Goal: Information Seeking & Learning: Check status

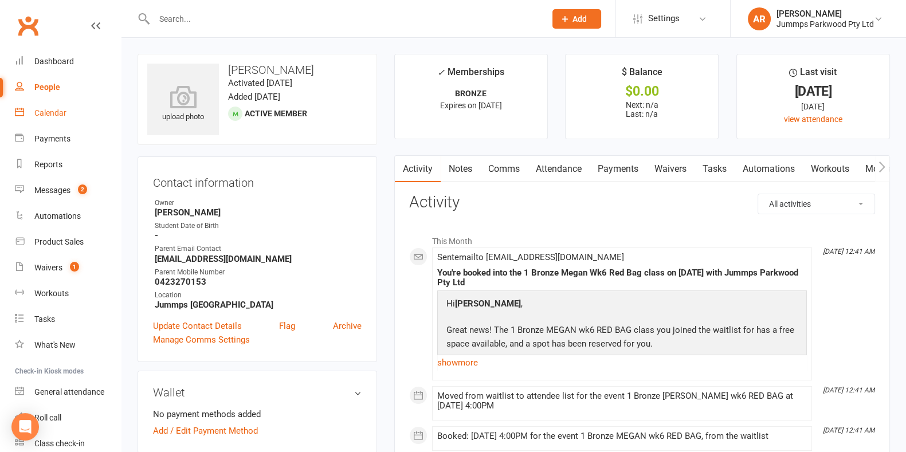
click at [52, 113] on div "Calendar" at bounding box center [50, 112] width 32 height 9
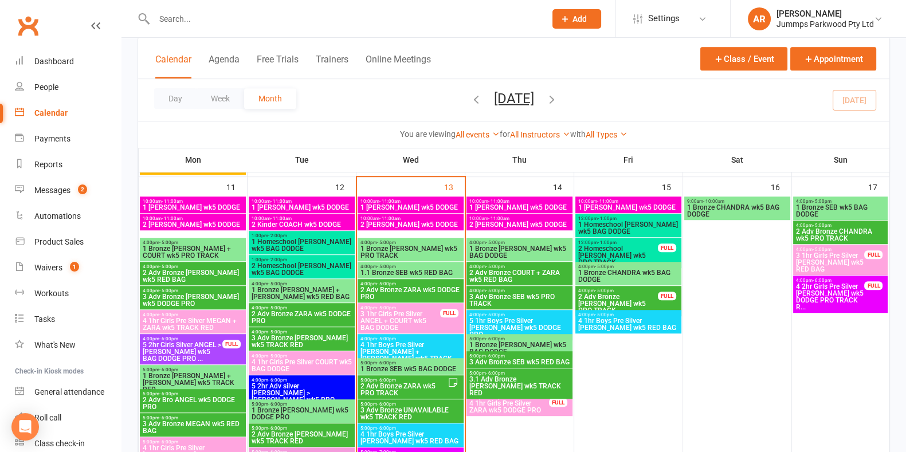
scroll to position [922, 0]
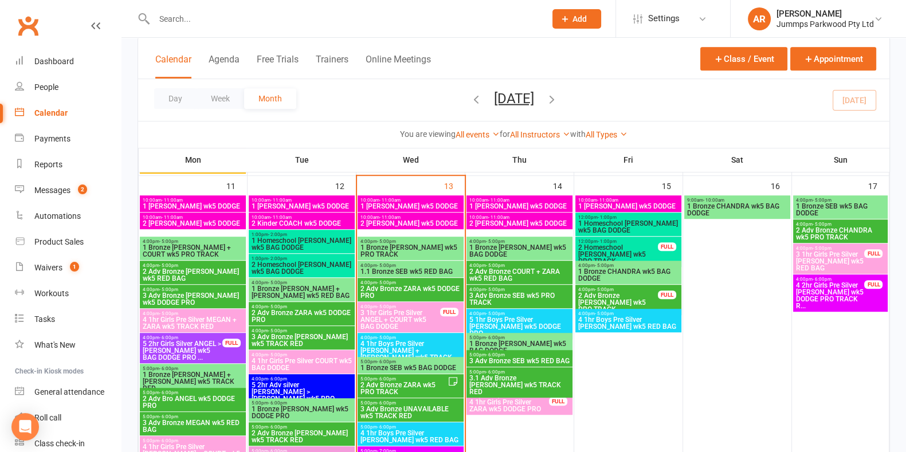
click at [638, 205] on span "1 [PERSON_NAME] wk5 DODGE" at bounding box center [628, 206] width 101 height 7
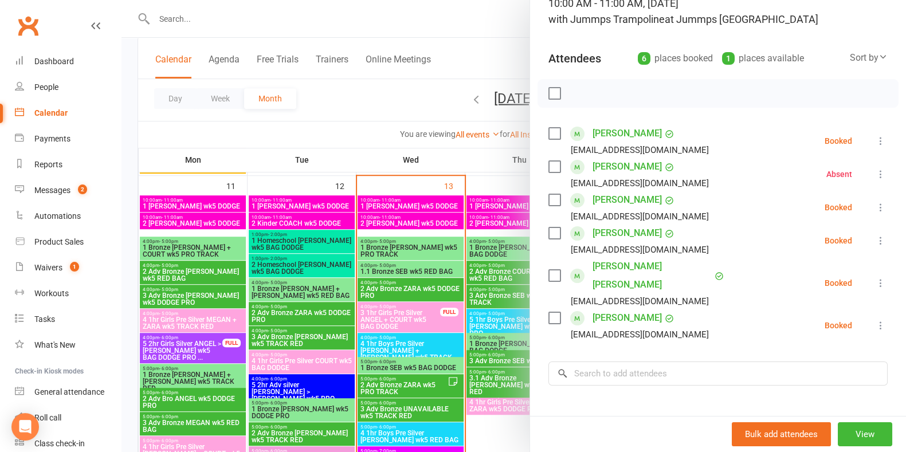
scroll to position [90, 0]
click at [397, 109] on div at bounding box center [514, 226] width 785 height 452
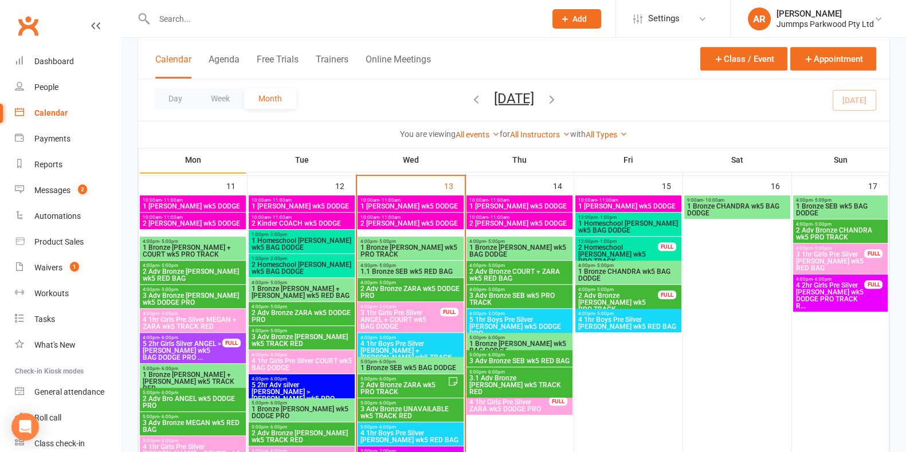
drag, startPoint x: 444, startPoint y: 185, endPoint x: 401, endPoint y: 101, distance: 94.6
drag, startPoint x: 401, startPoint y: 101, endPoint x: 365, endPoint y: 119, distance: 40.8
click at [365, 119] on div "Day Week Month [DATE] [DATE] Sun Mon Tue Wed Thu Fri Sat 27 28 29 30 31 01 02 0…" at bounding box center [513, 100] width 751 height 42
click at [429, 273] on span "1.1 Bronze SEB wk5 RED BAG" at bounding box center [410, 271] width 101 height 7
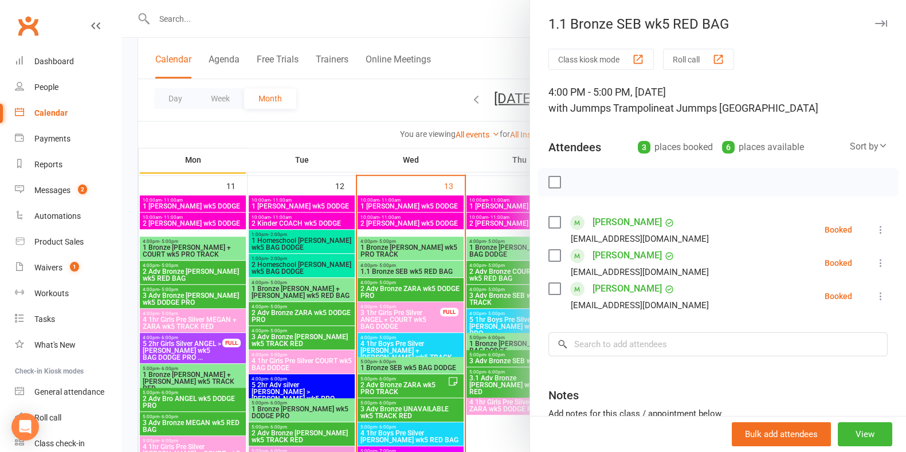
drag, startPoint x: 565, startPoint y: 186, endPoint x: 516, endPoint y: 140, distance: 66.9
drag, startPoint x: 516, startPoint y: 140, endPoint x: 361, endPoint y: 99, distance: 161.3
click at [361, 99] on div at bounding box center [514, 226] width 785 height 452
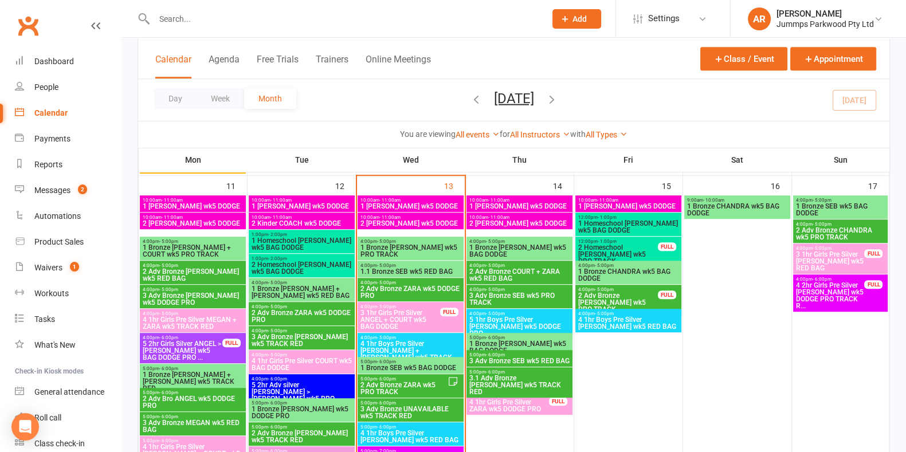
click at [429, 271] on span "1.1 Bronze SEB wk5 RED BAG" at bounding box center [410, 271] width 101 height 7
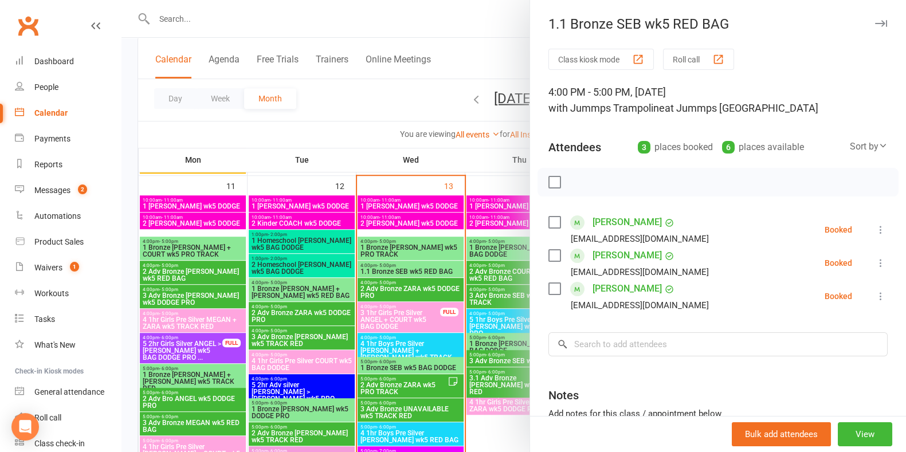
click at [283, 18] on div at bounding box center [514, 226] width 785 height 452
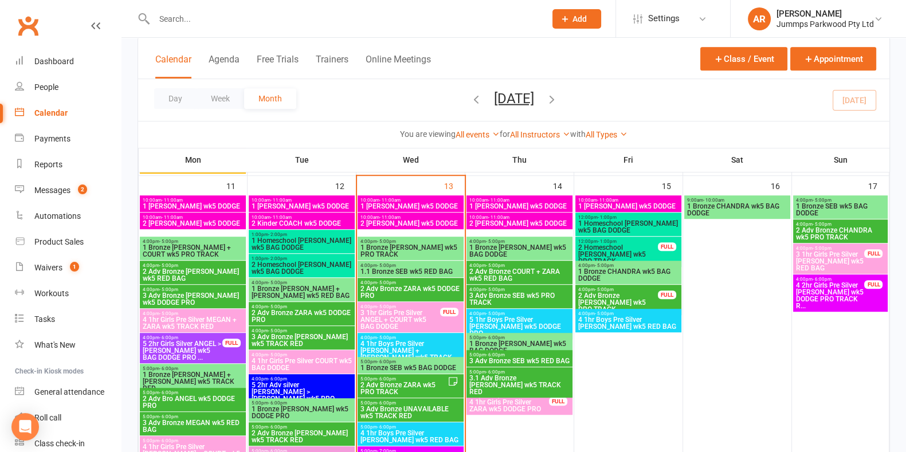
click at [351, 15] on input "text" at bounding box center [344, 19] width 387 height 16
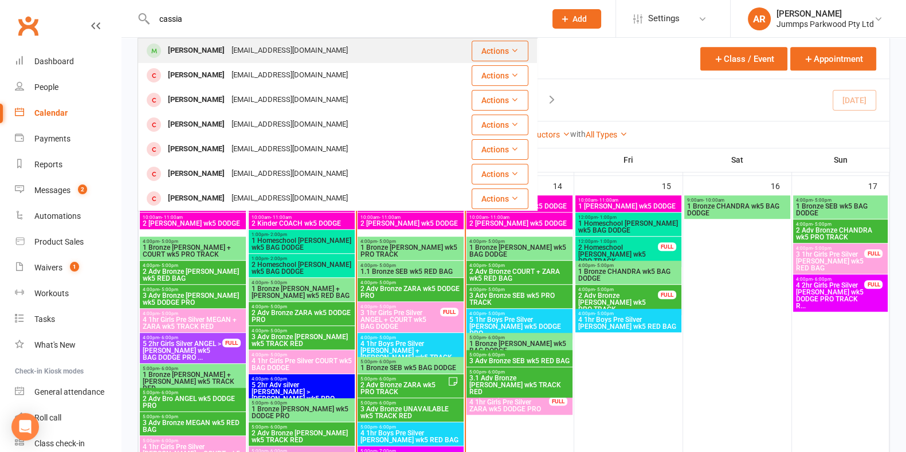
type input "cassia"
click at [271, 52] on div "[EMAIL_ADDRESS][DOMAIN_NAME]" at bounding box center [289, 50] width 123 height 17
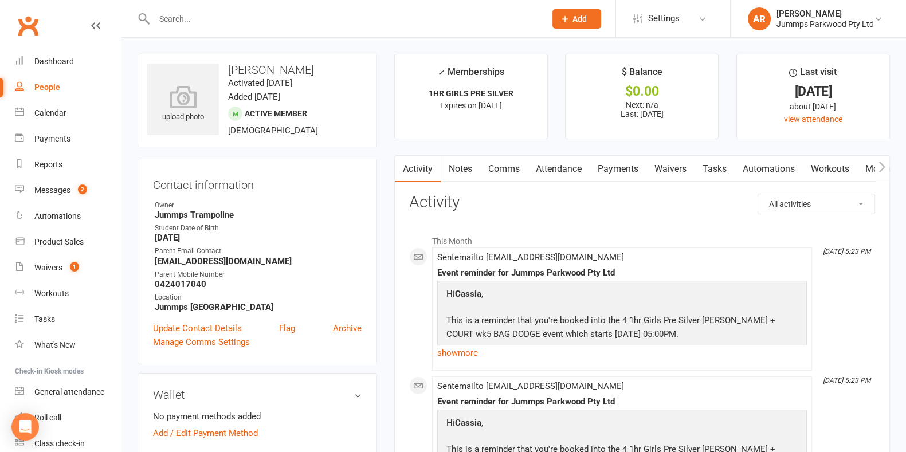
click at [623, 170] on link "Payments" at bounding box center [618, 169] width 57 height 26
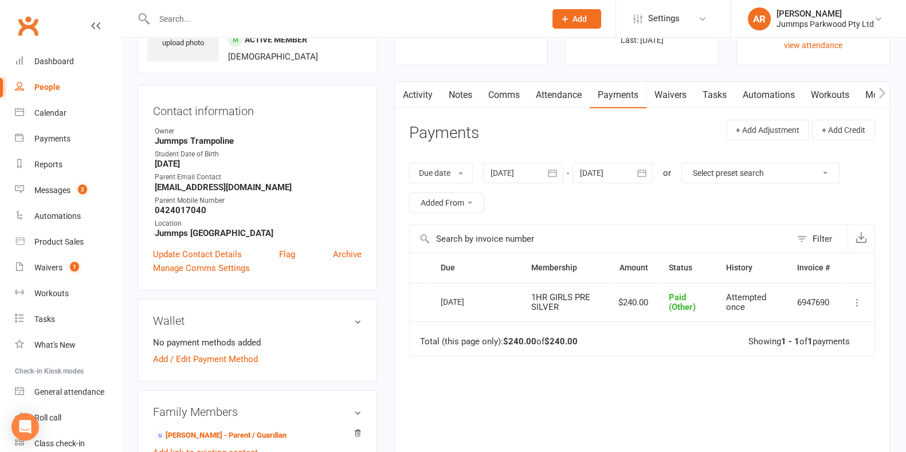
scroll to position [75, 0]
click at [248, 15] on input "text" at bounding box center [344, 19] width 387 height 16
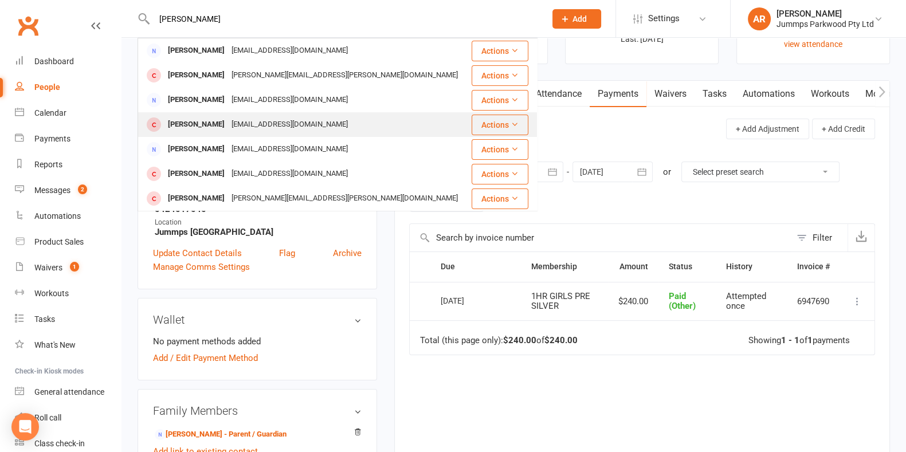
type input "[PERSON_NAME]"
click at [244, 120] on div "[EMAIL_ADDRESS][DOMAIN_NAME]" at bounding box center [289, 124] width 123 height 17
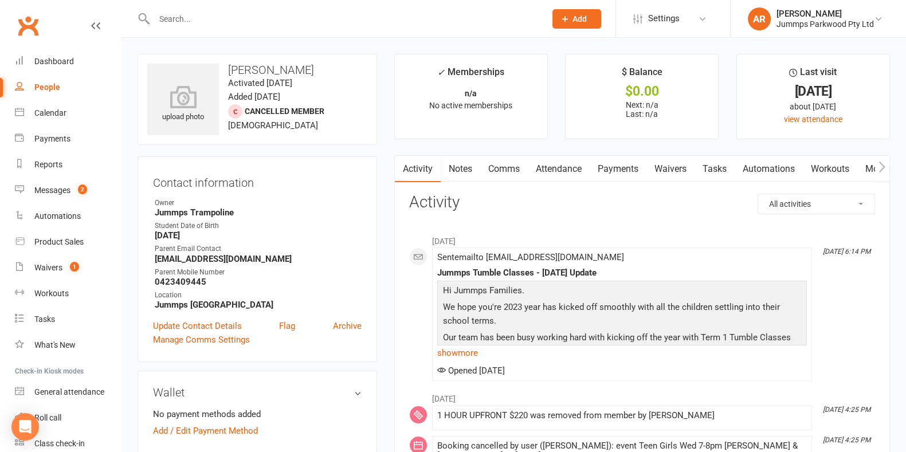
click at [578, 171] on link "Attendance" at bounding box center [559, 169] width 62 height 26
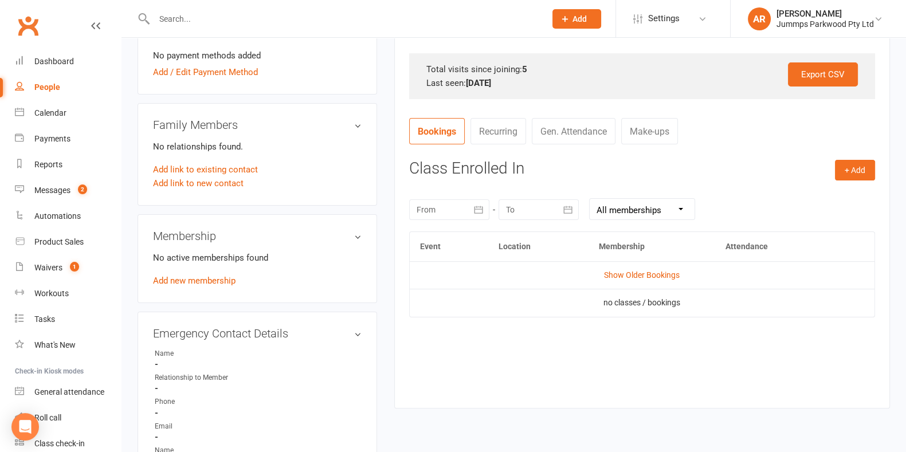
scroll to position [402, 0]
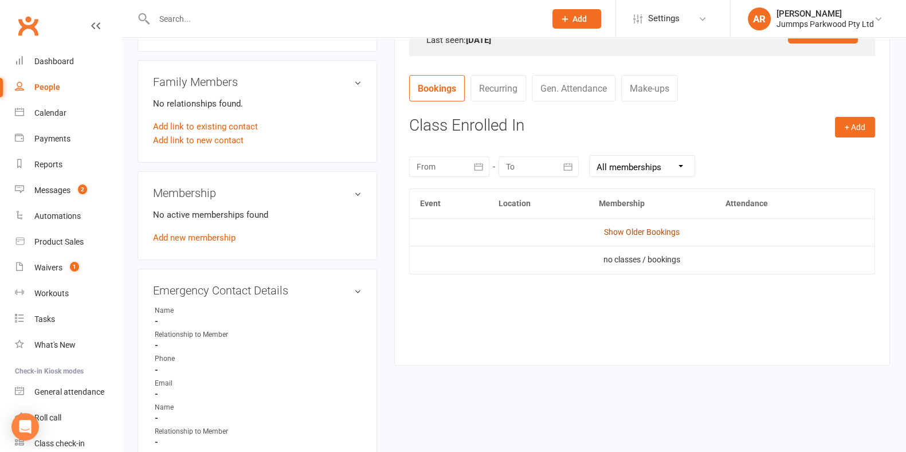
click at [647, 230] on link "Show Older Bookings" at bounding box center [642, 232] width 76 height 9
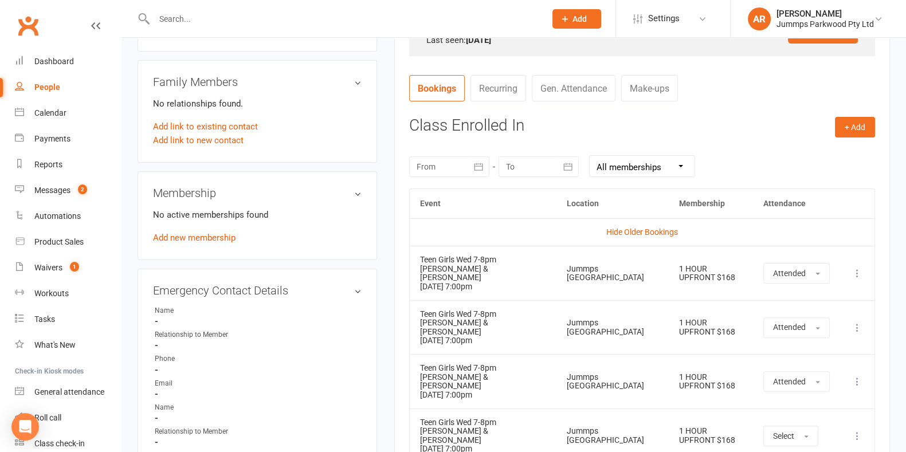
scroll to position [856, 0]
